Goal: Information Seeking & Learning: Learn about a topic

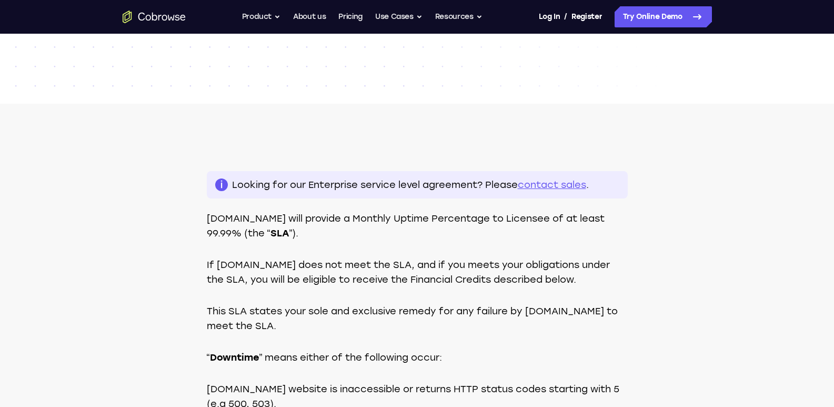
scroll to position [197, 0]
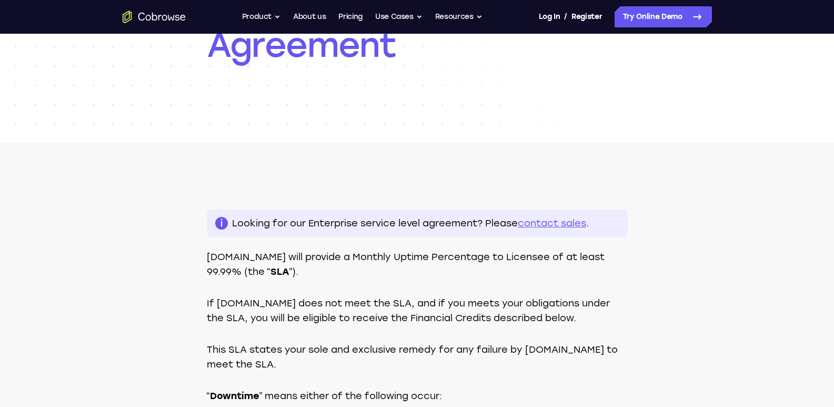
scroll to position [166, 0]
